Goal: Navigation & Orientation: Find specific page/section

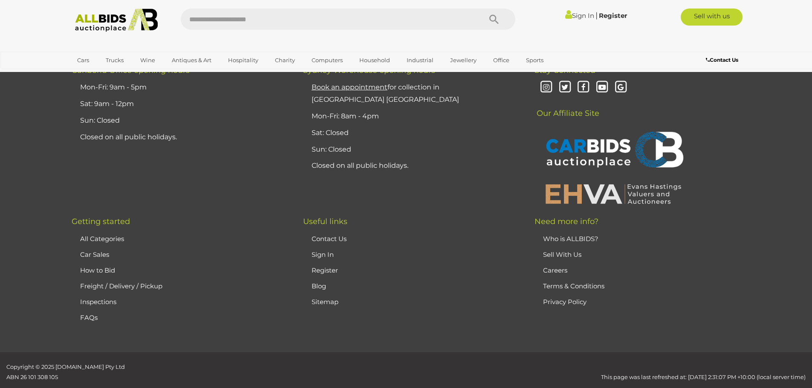
scroll to position [2259, 0]
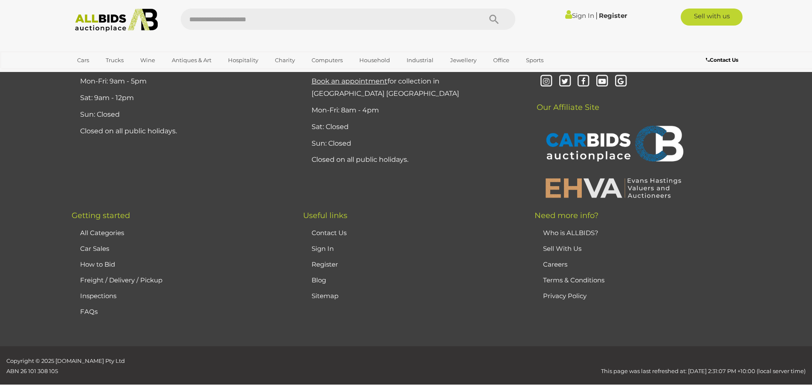
click at [97, 245] on link "Car Sales" at bounding box center [94, 249] width 29 height 8
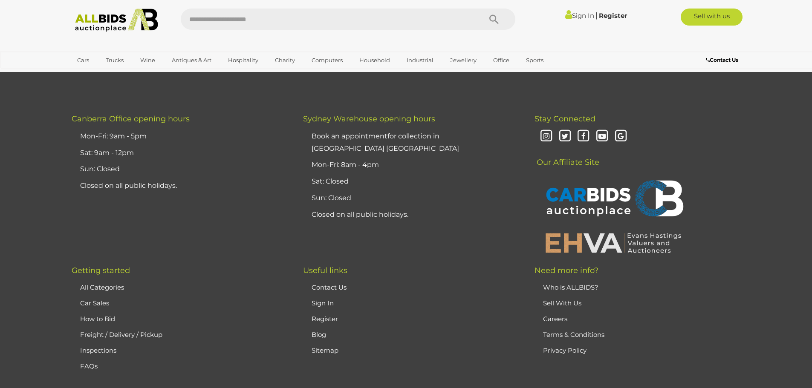
scroll to position [469, 0]
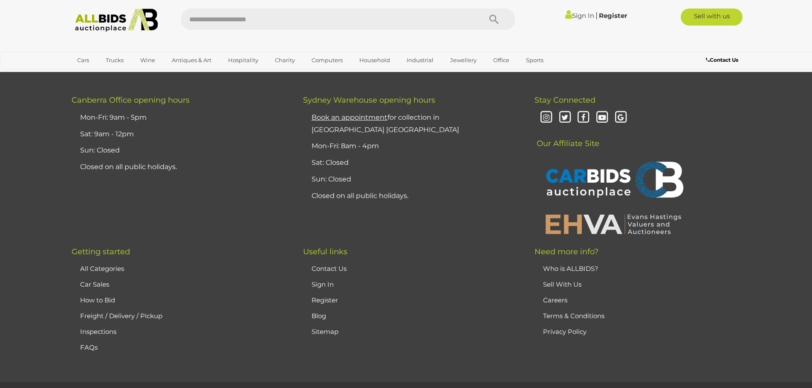
click at [560, 269] on link "Who is ALLBIDS?" at bounding box center [570, 269] width 55 height 8
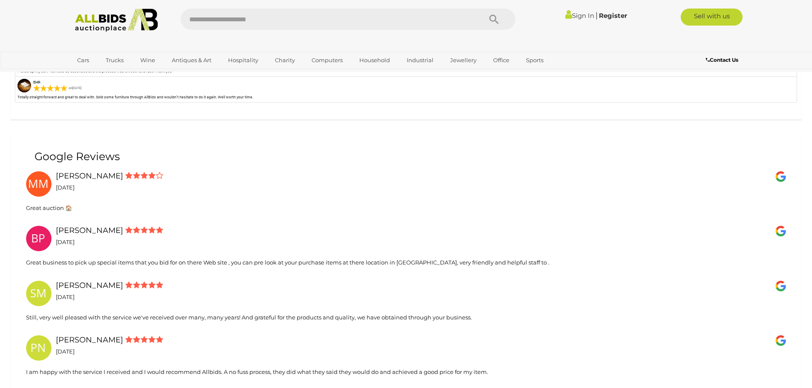
scroll to position [1619, 0]
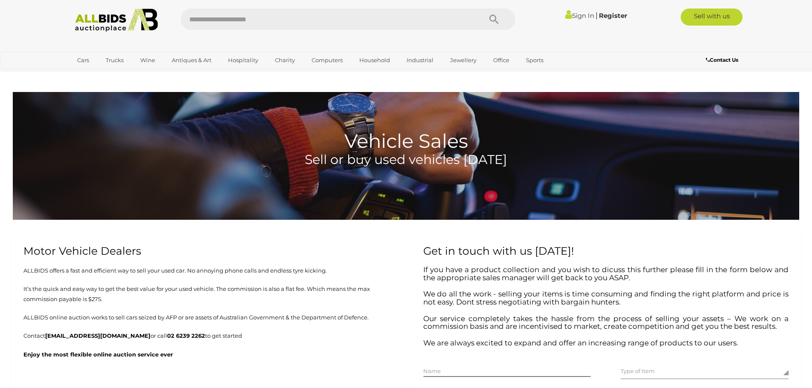
scroll to position [469, 0]
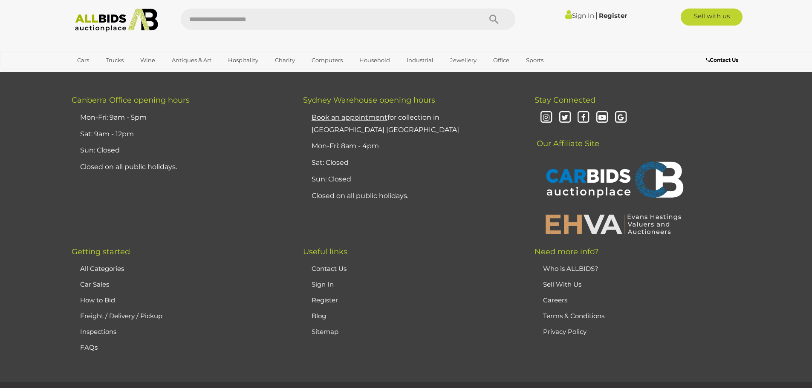
click at [614, 182] on img at bounding box center [613, 181] width 145 height 56
